Goal: Information Seeking & Learning: Find specific fact

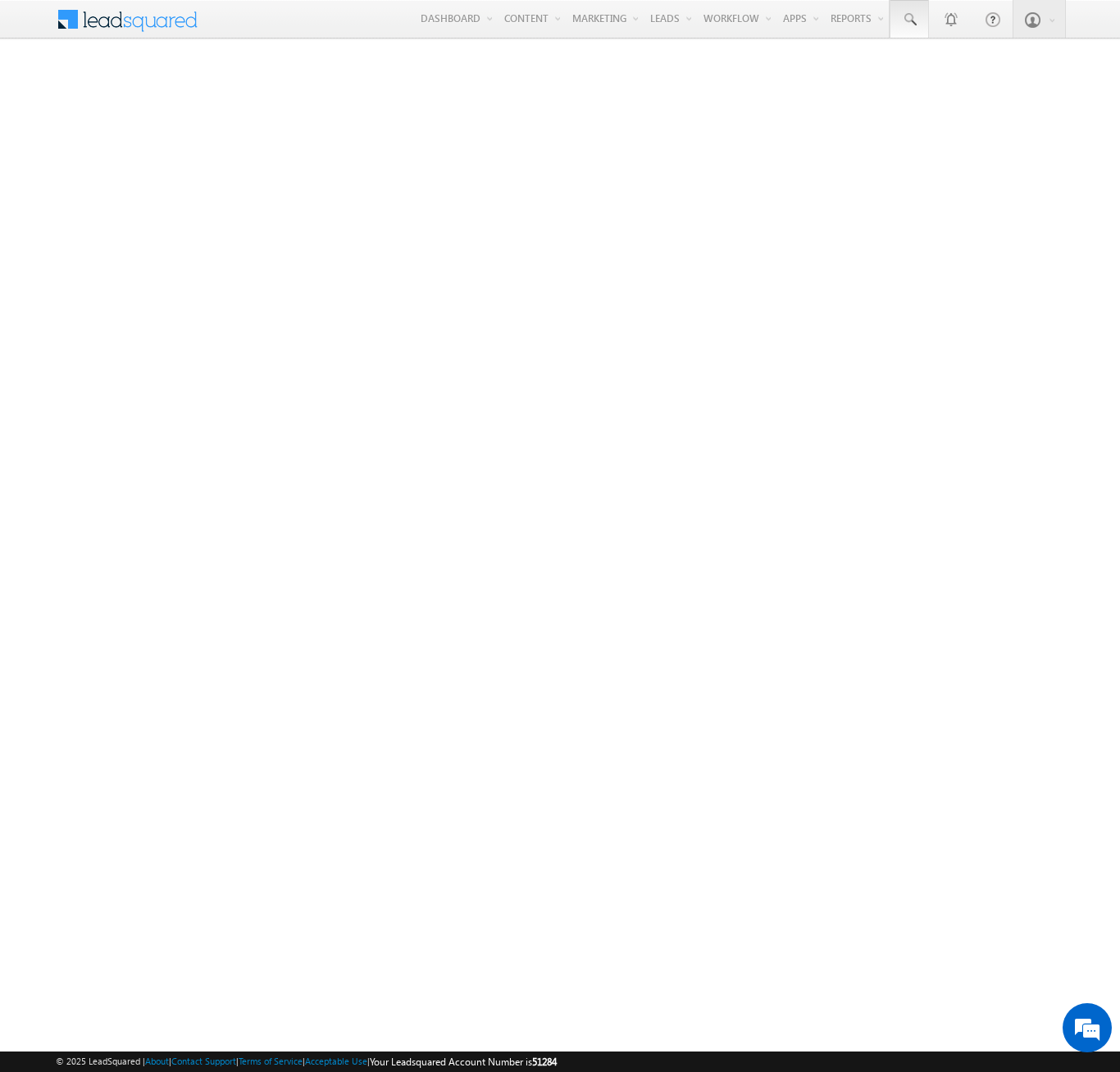
click at [908, 20] on span at bounding box center [908, 19] width 16 height 16
type input "8980645677"
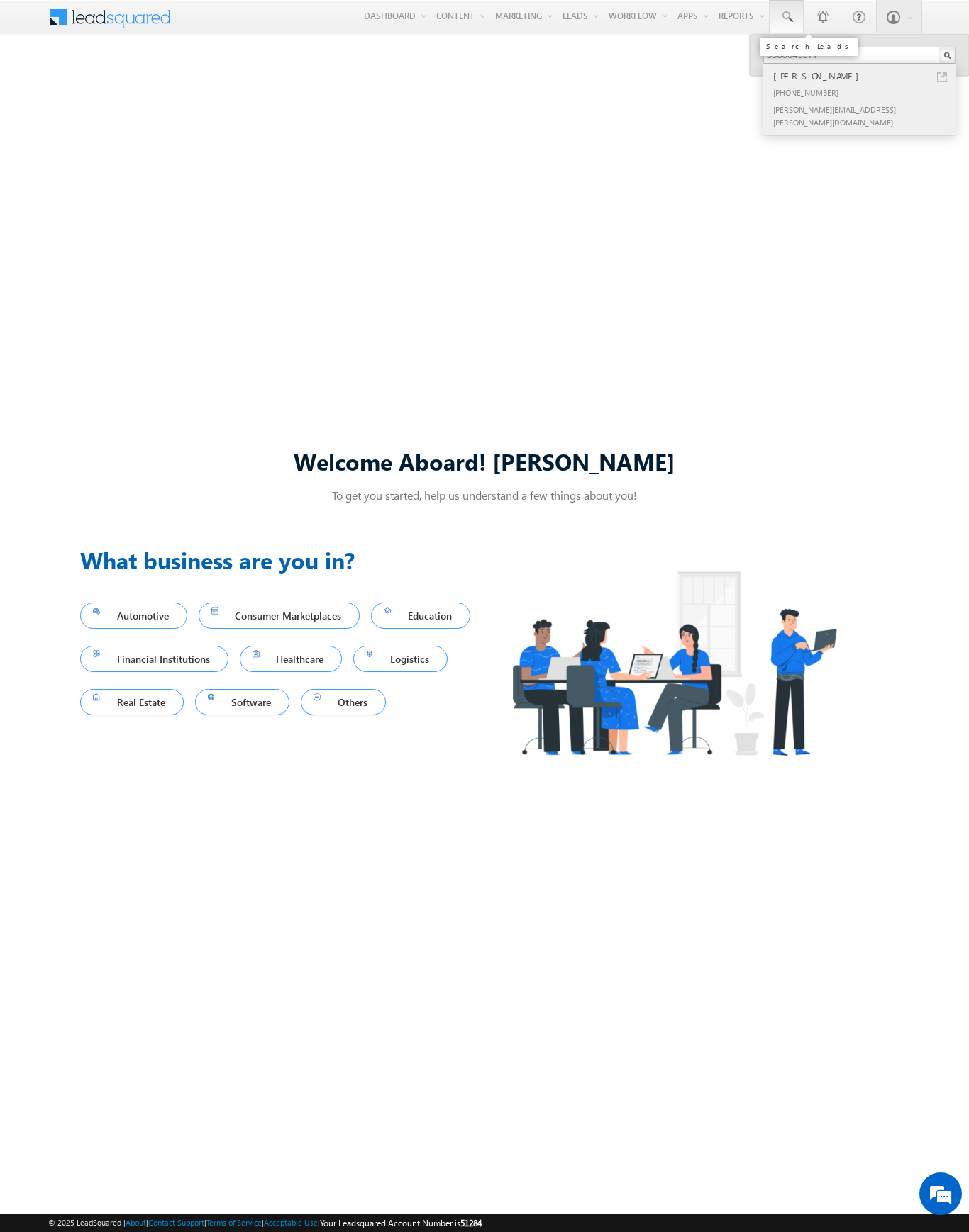
click at [866, 76] on div "[PERSON_NAME]" at bounding box center [865, 75] width 190 height 16
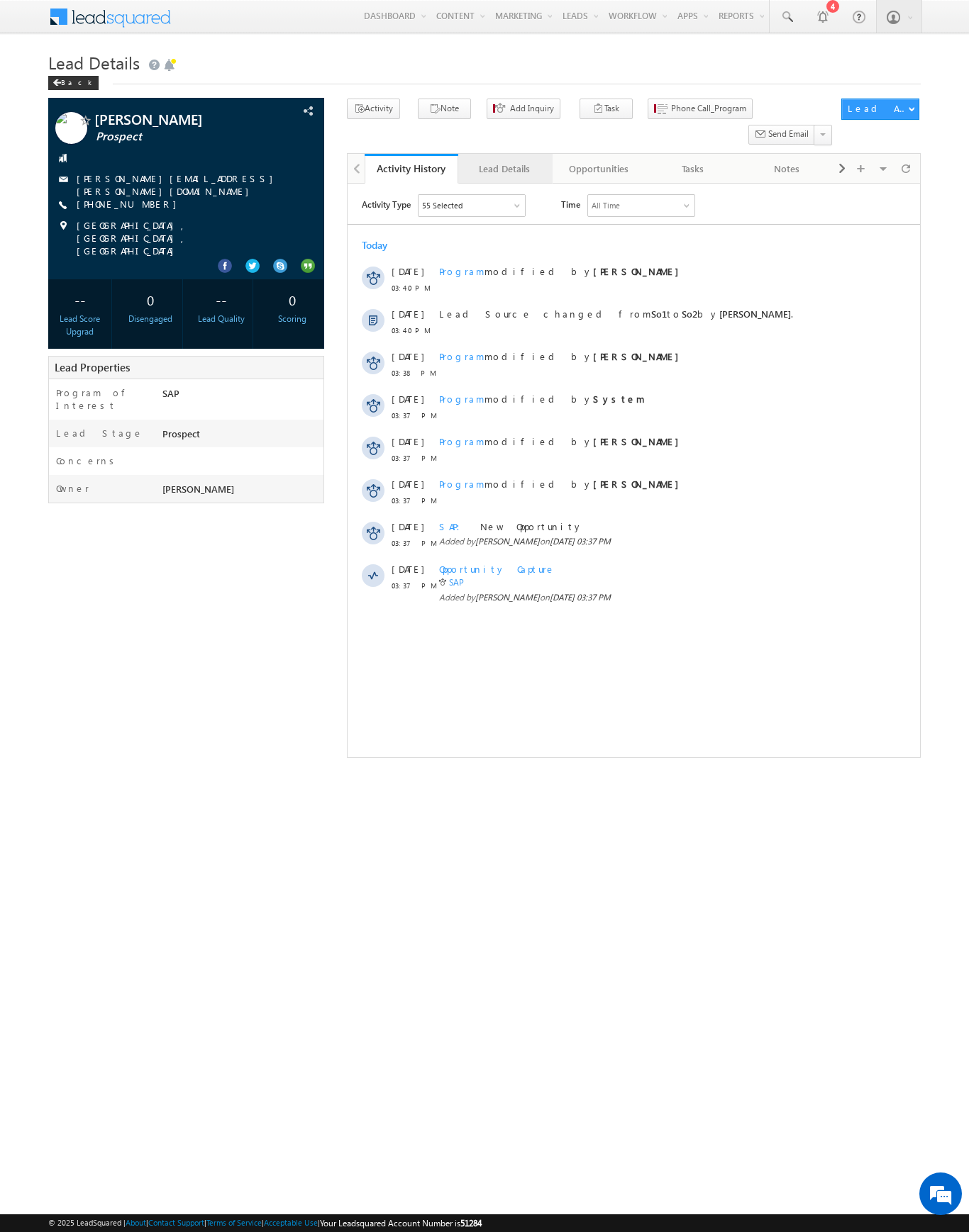
click at [505, 160] on div "Lead Details" at bounding box center [504, 168] width 69 height 17
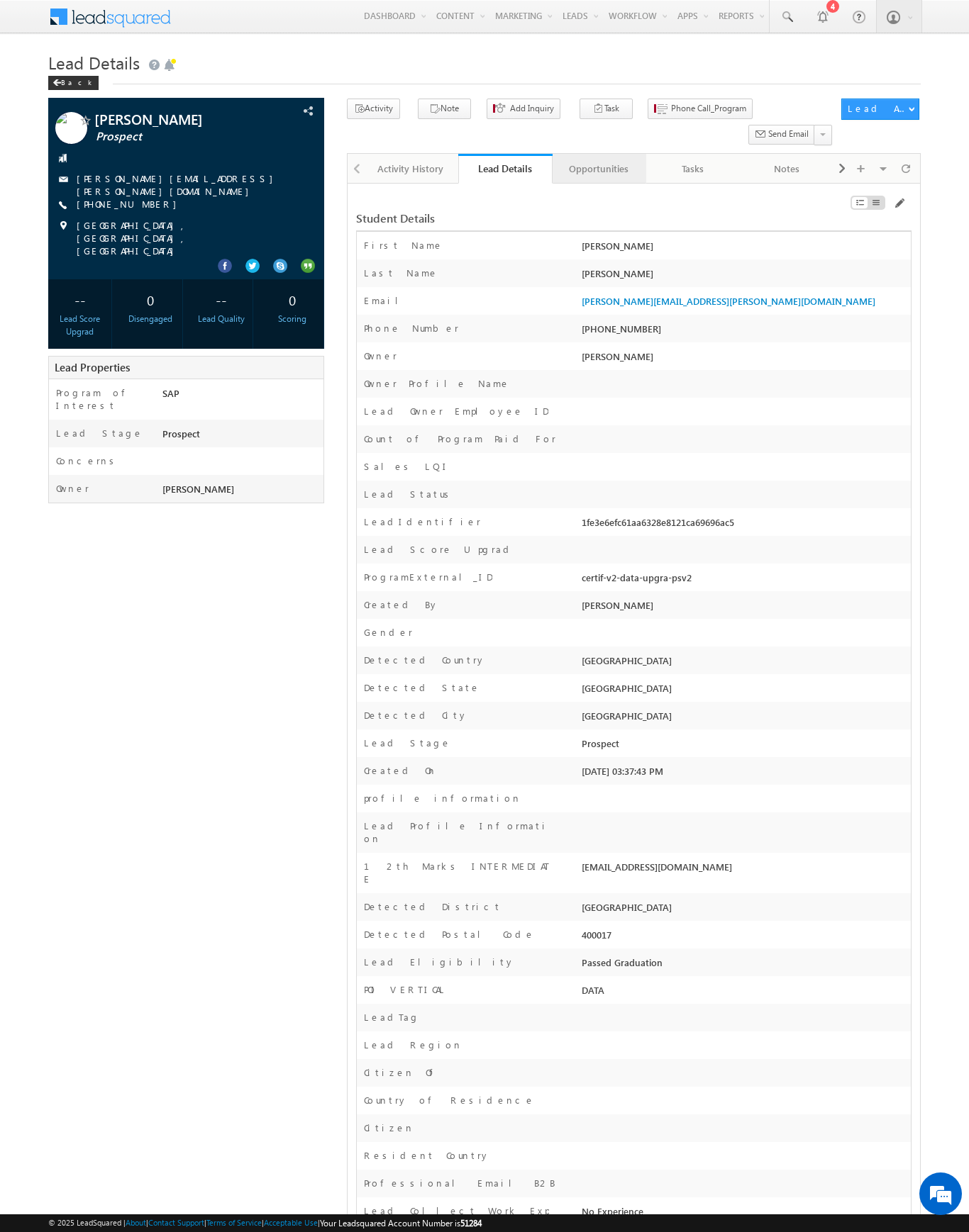
click at [598, 160] on div "Opportunities" at bounding box center [598, 168] width 69 height 17
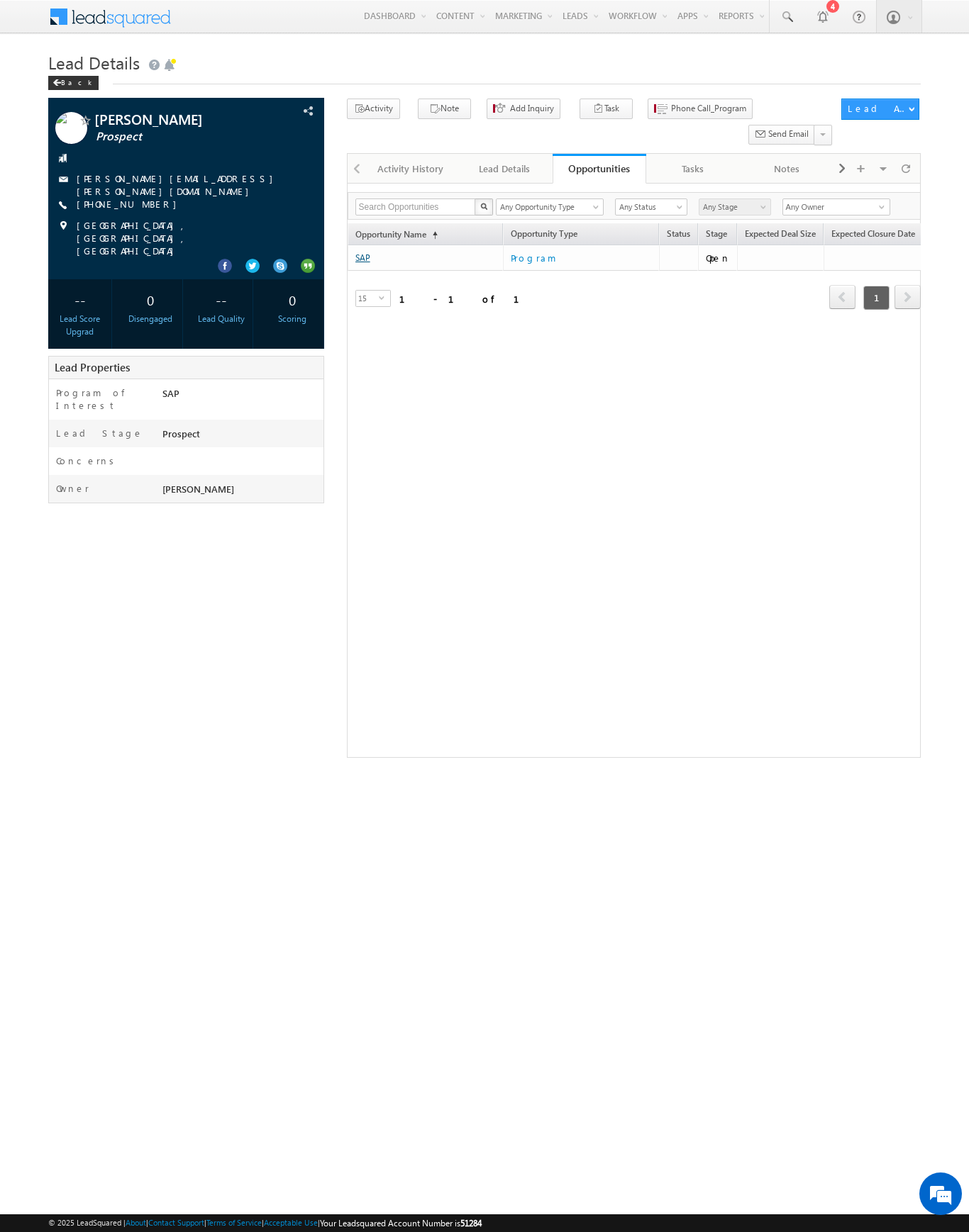
click at [362, 252] on link "SAP" at bounding box center [362, 257] width 15 height 10
